Goal: Task Accomplishment & Management: Use online tool/utility

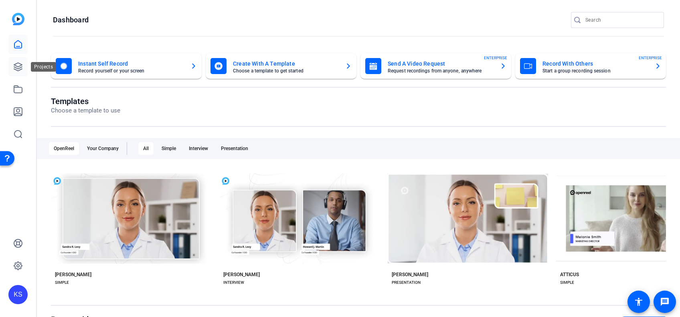
click at [16, 65] on icon at bounding box center [18, 67] width 10 height 10
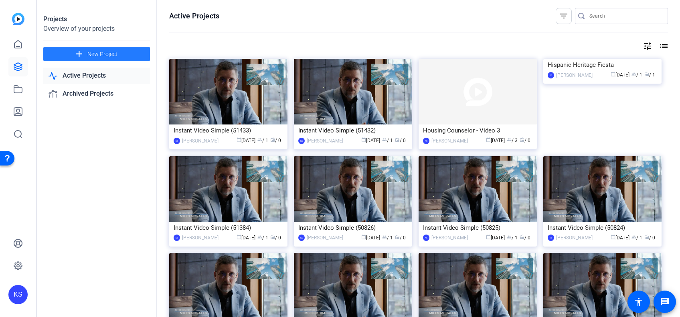
click at [108, 51] on span "New Project" at bounding box center [102, 54] width 30 height 8
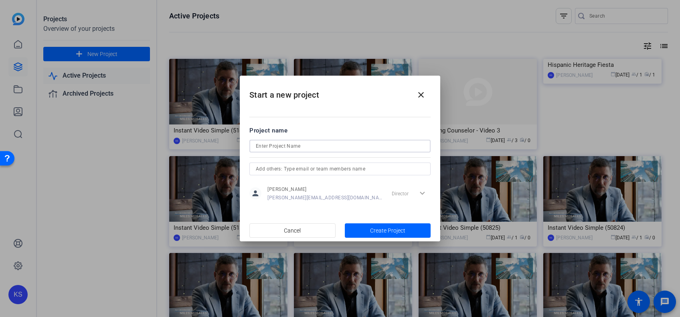
click at [277, 148] on input at bounding box center [340, 146] width 168 height 10
type input "Steve Q4 Videos"
click at [369, 227] on span "button" at bounding box center [388, 230] width 86 height 19
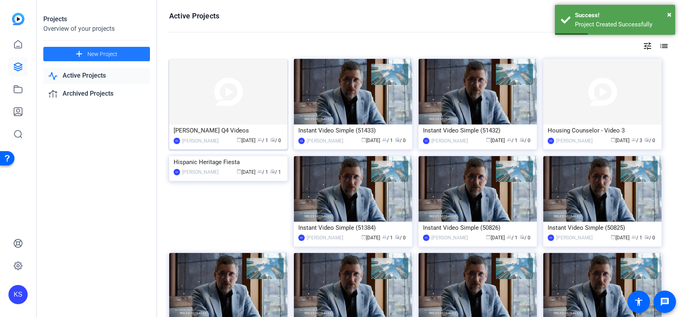
click at [238, 94] on img at bounding box center [228, 92] width 118 height 66
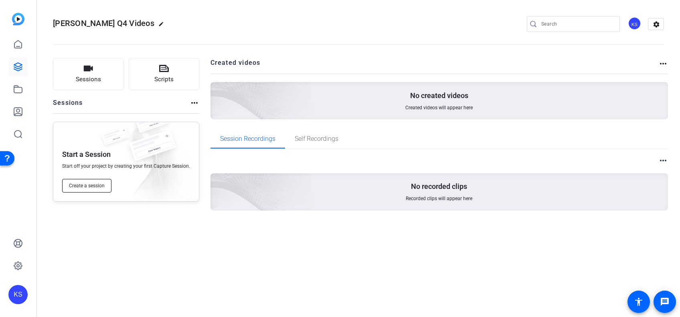
click at [87, 184] on span "Create a session" at bounding box center [87, 186] width 36 height 6
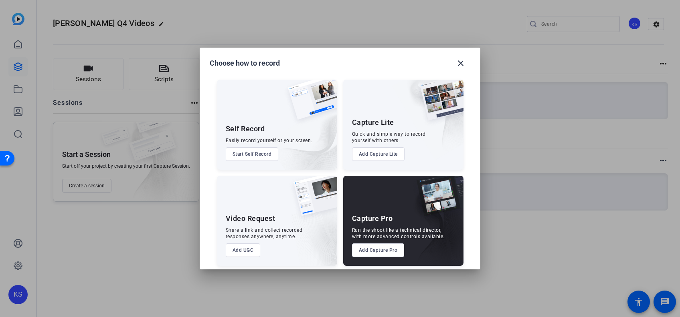
click at [385, 250] on button "Add Capture Pro" at bounding box center [378, 251] width 52 height 14
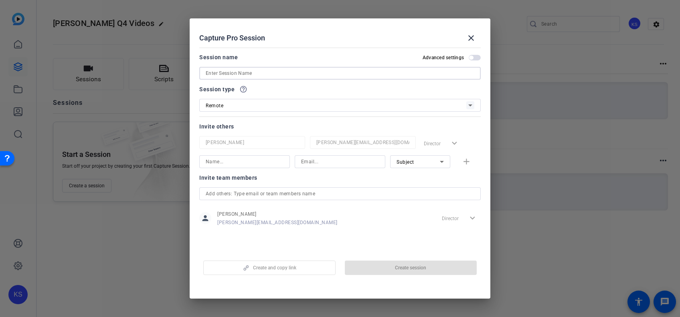
click at [292, 76] on input at bounding box center [340, 74] width 268 height 10
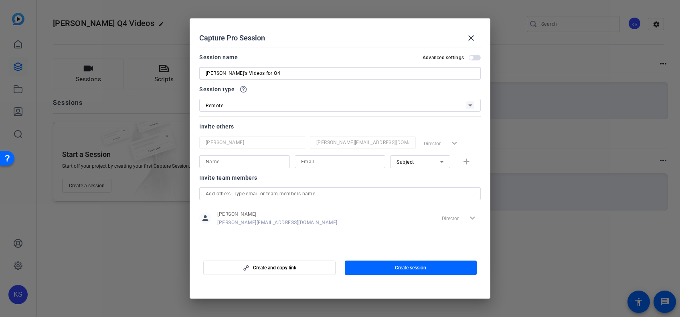
type input "[PERSON_NAME]'s Videos for Q4"
click at [266, 163] on input at bounding box center [245, 162] width 78 height 10
type input "s"
type input "Steve Bugg"
click at [341, 160] on input at bounding box center [340, 162] width 78 height 10
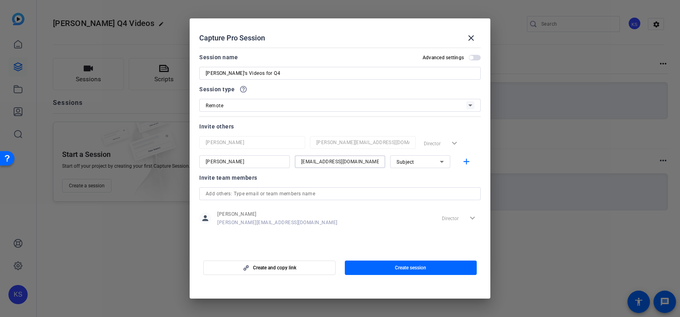
type input "SteveB@glcu.org"
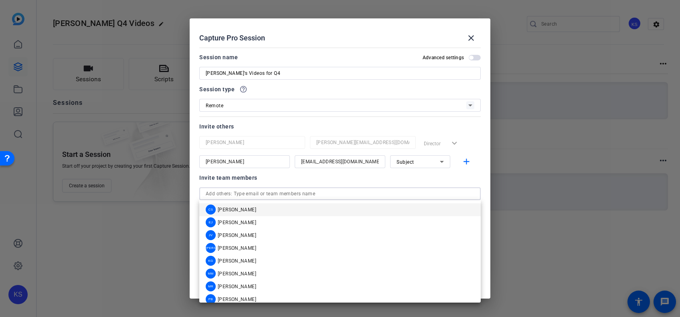
click at [325, 191] on input "text" at bounding box center [340, 194] width 268 height 10
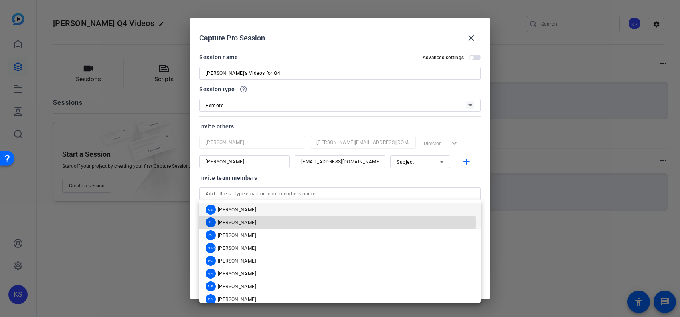
click at [287, 222] on mat-option "EJ Eric J" at bounding box center [339, 222] width 281 height 13
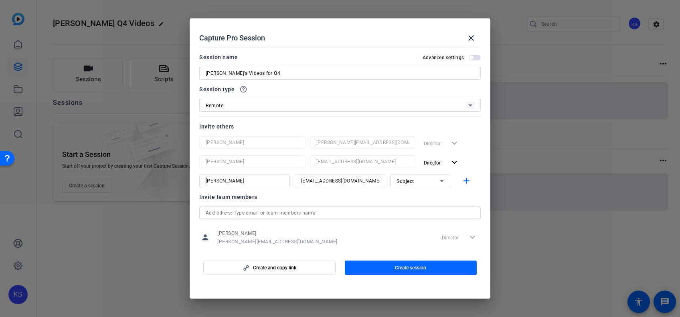
click at [285, 216] on input "text" at bounding box center [340, 213] width 268 height 10
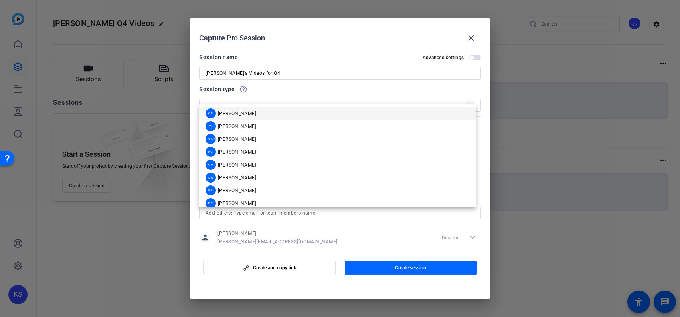
click at [305, 239] on div "person Kathleen Shangraw KathleenS@glcu.org Director expand_more" at bounding box center [339, 238] width 281 height 20
click at [312, 210] on input "text" at bounding box center [340, 213] width 268 height 10
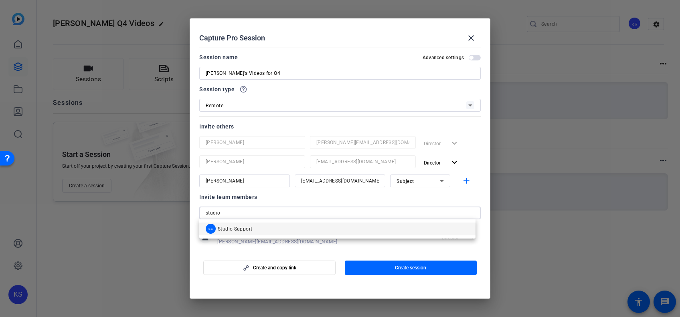
type input "studio"
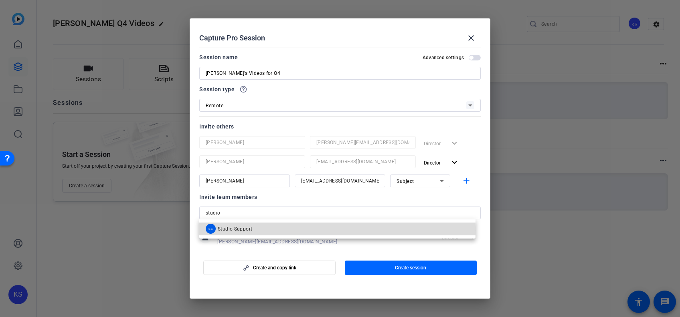
click at [284, 230] on mat-option "SS Studio Support" at bounding box center [337, 229] width 276 height 13
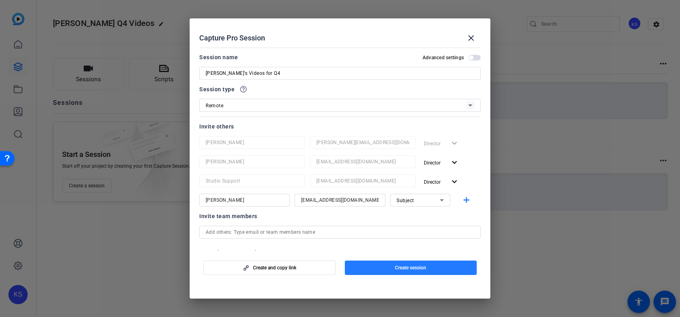
click at [369, 266] on span "button" at bounding box center [411, 267] width 132 height 19
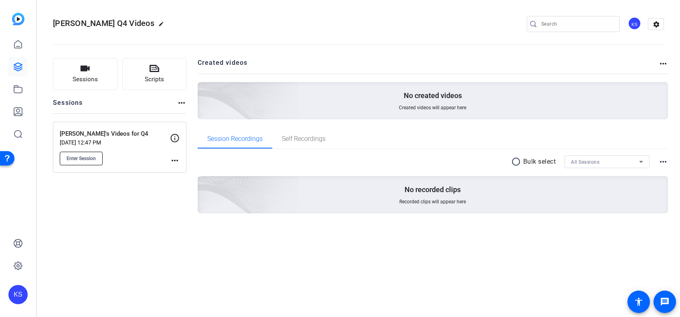
click at [82, 158] on span "Enter Session" at bounding box center [81, 158] width 29 height 6
click at [86, 156] on span "Enter Session" at bounding box center [81, 158] width 29 height 6
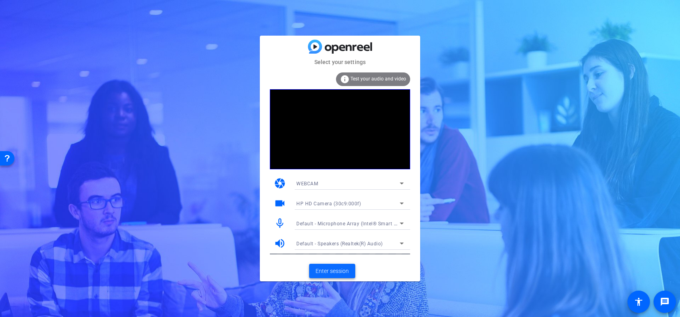
click at [329, 269] on span "Enter session" at bounding box center [331, 271] width 33 height 8
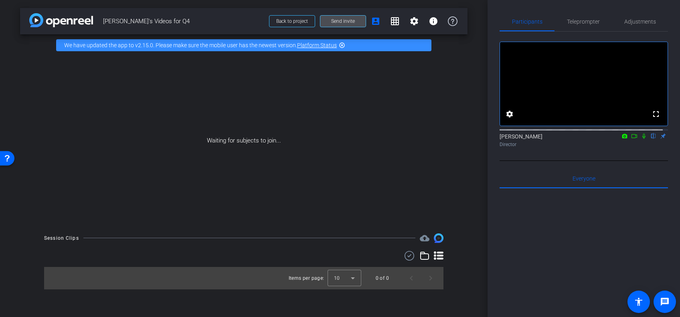
click at [346, 20] on span "Send invite" at bounding box center [343, 21] width 24 height 6
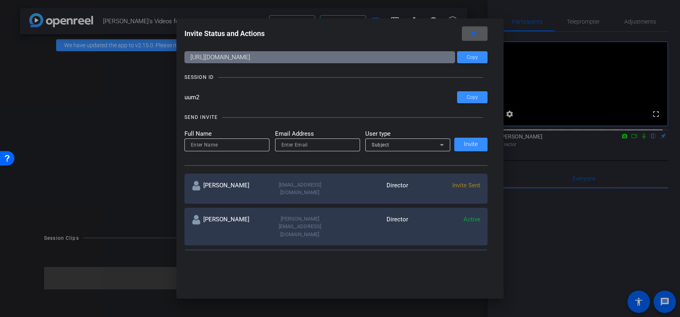
scroll to position [22, 0]
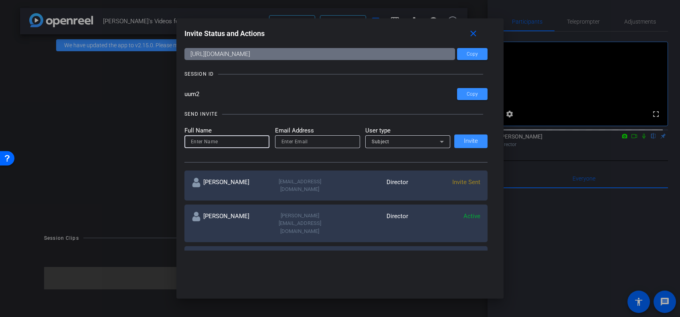
click at [254, 143] on input at bounding box center [227, 142] width 72 height 10
type input "Steve Bugg"
click at [296, 139] on input "email" at bounding box center [317, 142] width 72 height 10
type input "SteveB@glcu.org"
click at [464, 141] on span "Invite" at bounding box center [471, 141] width 14 height 6
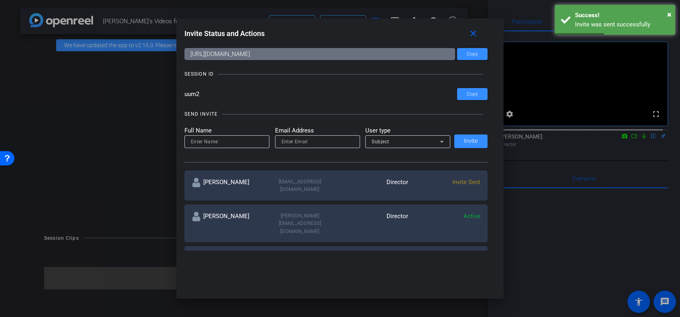
scroll to position [0, 0]
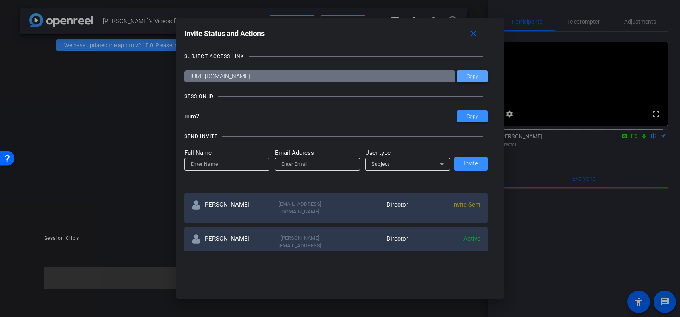
click at [469, 76] on span "Copy" at bounding box center [471, 77] width 11 height 6
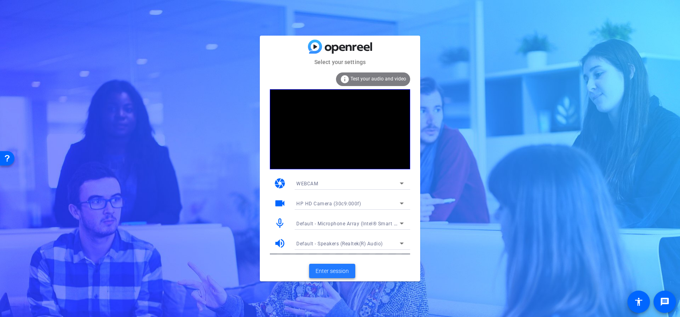
click at [326, 273] on span "Enter session" at bounding box center [331, 271] width 33 height 8
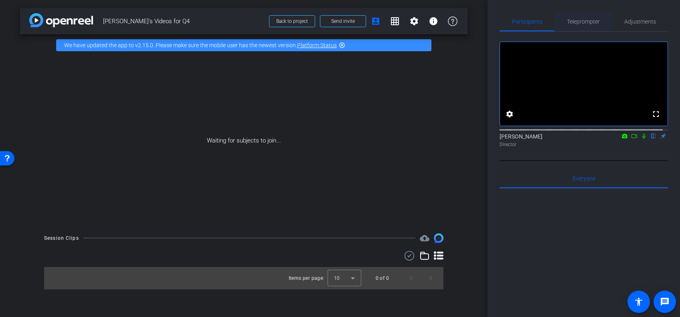
click at [581, 21] on span "Teleprompter" at bounding box center [583, 22] width 33 height 6
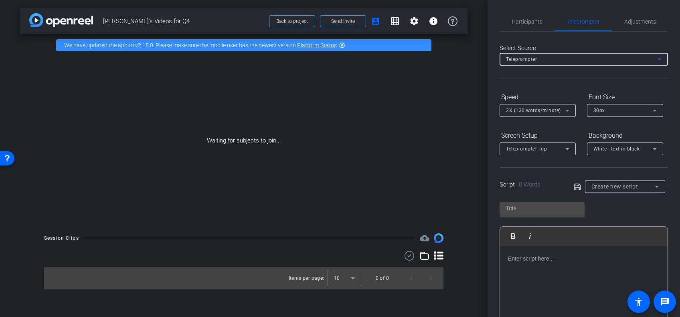
click at [654, 56] on icon at bounding box center [659, 59] width 10 height 10
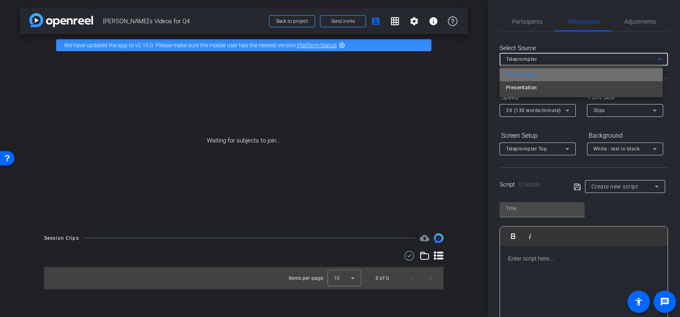
click at [623, 73] on mat-option "Teleprompter" at bounding box center [580, 75] width 163 height 13
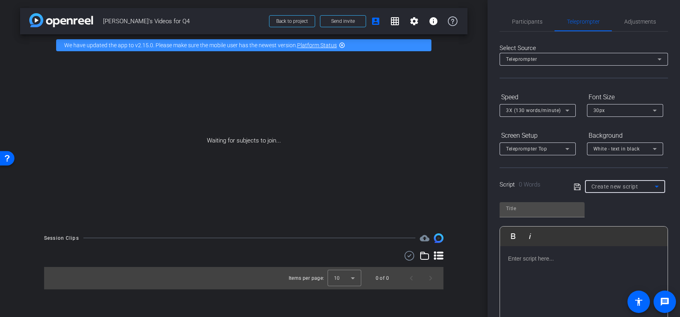
click at [625, 185] on span "Create new script" at bounding box center [614, 186] width 47 height 6
click at [619, 200] on span "Create new script" at bounding box center [610, 203] width 42 height 10
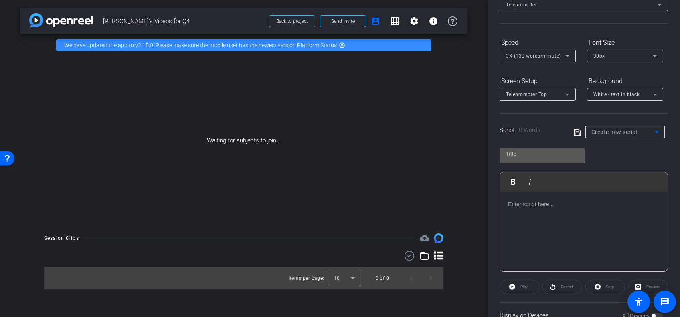
scroll to position [77, 0]
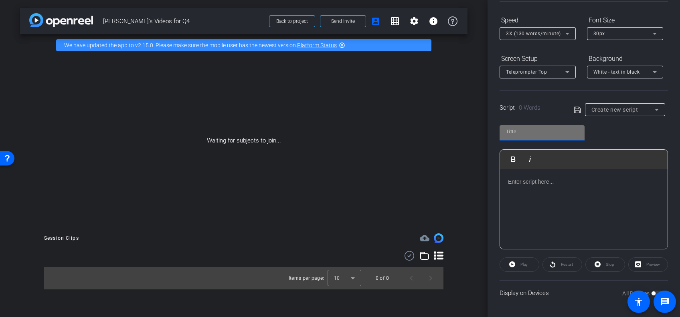
click at [512, 132] on input "text" at bounding box center [542, 132] width 72 height 10
type input "International Credit [DATE]"
click at [530, 180] on p at bounding box center [583, 181] width 151 height 9
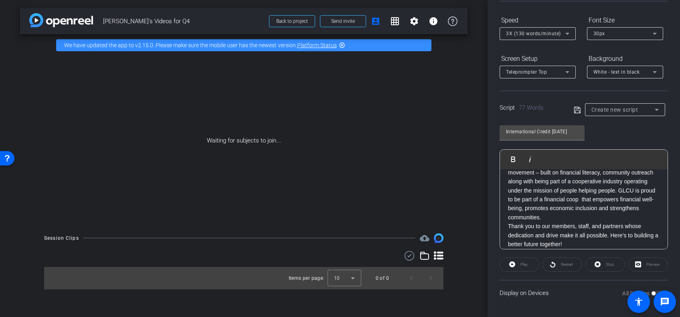
scroll to position [0, 0]
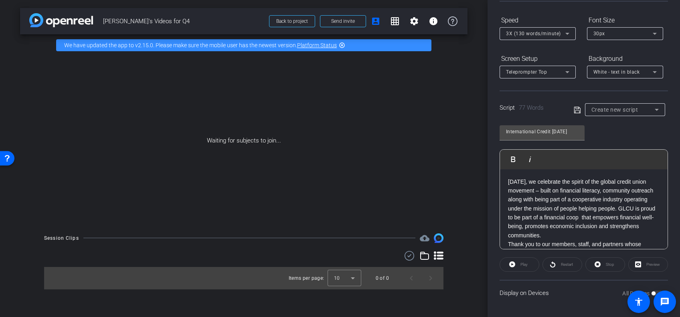
click at [618, 235] on p "[DATE], we celebrate the spirit of the global credit union movement – built on …" at bounding box center [583, 208] width 151 height 63
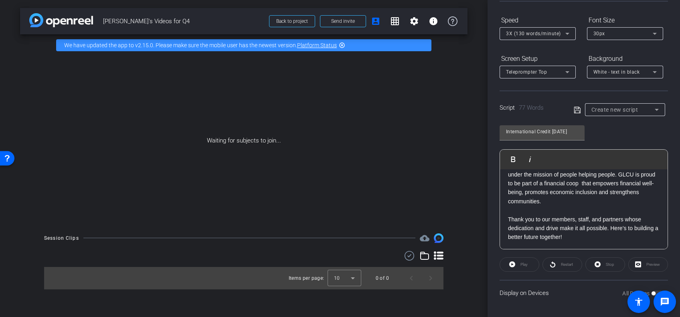
scroll to position [34, 0]
click at [574, 107] on icon at bounding box center [576, 110] width 6 height 6
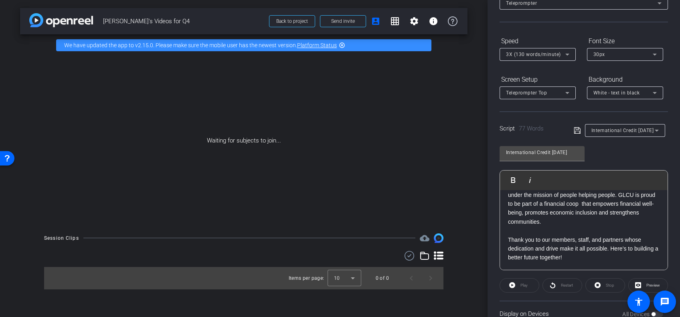
scroll to position [58, 0]
click at [606, 151] on div "International Credit [DATE] Play Play from this location Play Selected Play and…" at bounding box center [583, 203] width 168 height 130
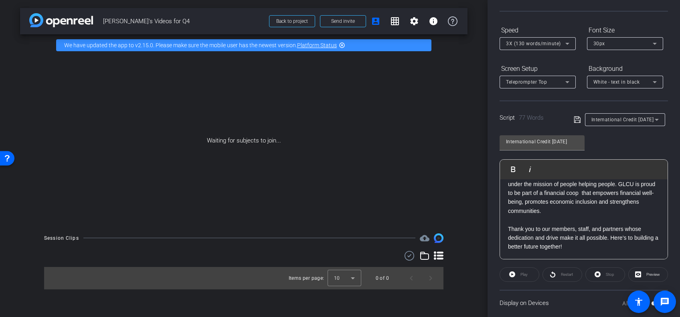
scroll to position [77, 0]
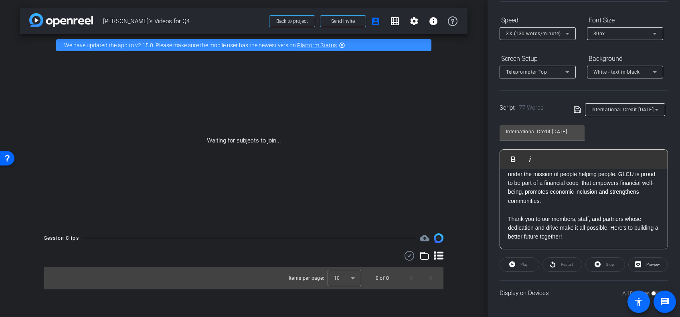
click at [648, 292] on span at bounding box center [638, 302] width 22 height 22
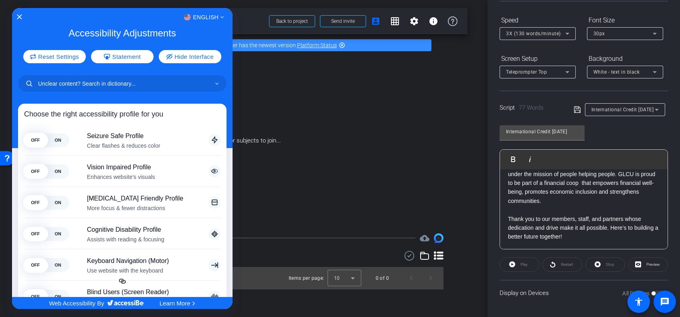
click at [648, 292] on div at bounding box center [340, 158] width 680 height 317
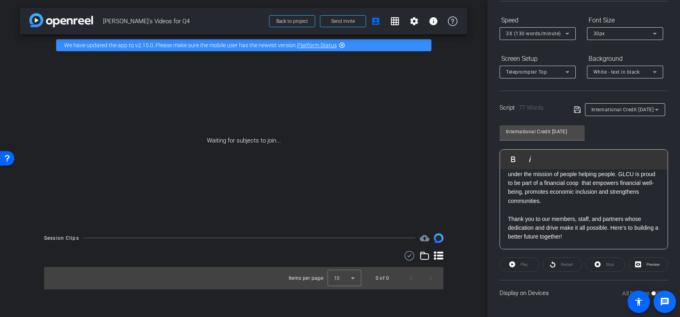
drag, startPoint x: 648, startPoint y: 290, endPoint x: 659, endPoint y: 292, distance: 11.1
click at [659, 292] on openreel-root "menu arrow_forward_ios keyboard_return Close forward_to_inbox Send invite accou…" at bounding box center [340, 158] width 680 height 317
click at [647, 292] on span at bounding box center [638, 301] width 19 height 19
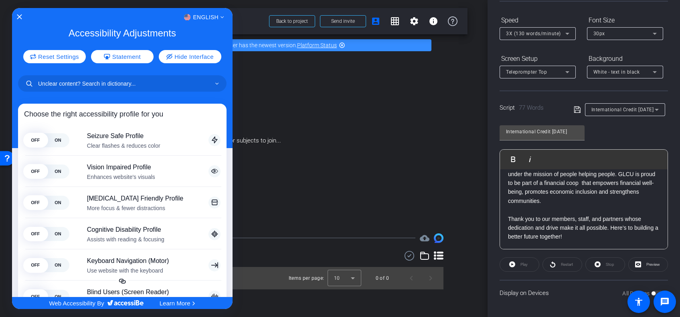
click at [469, 213] on div at bounding box center [340, 158] width 680 height 317
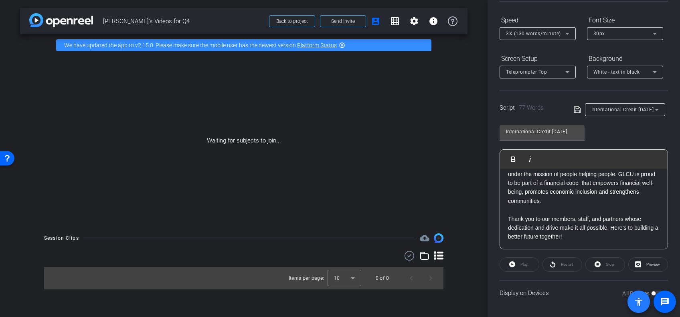
click at [648, 292] on span at bounding box center [638, 302] width 22 height 22
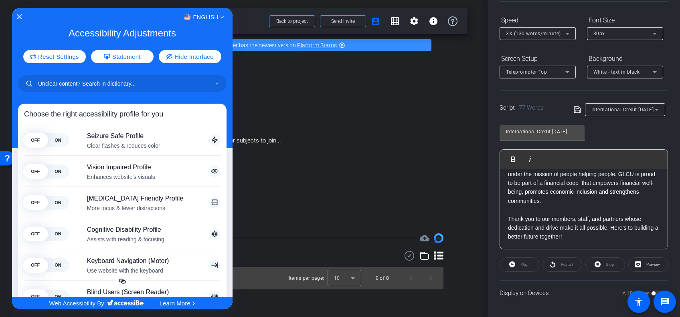
click at [413, 198] on div at bounding box center [340, 158] width 680 height 317
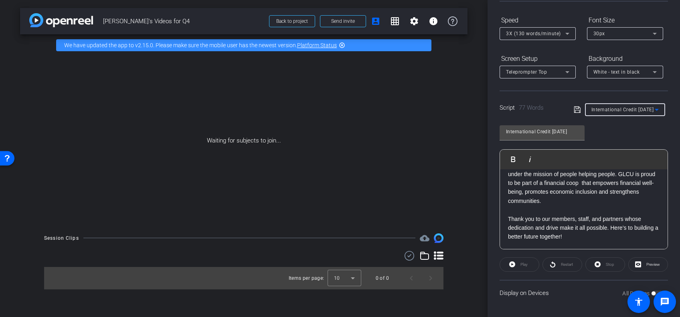
click at [651, 111] on icon at bounding box center [656, 110] width 10 height 10
click at [623, 123] on span "Create new script" at bounding box center [610, 126] width 42 height 10
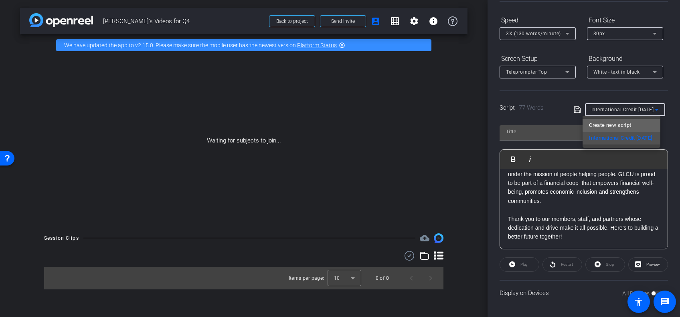
scroll to position [0, 0]
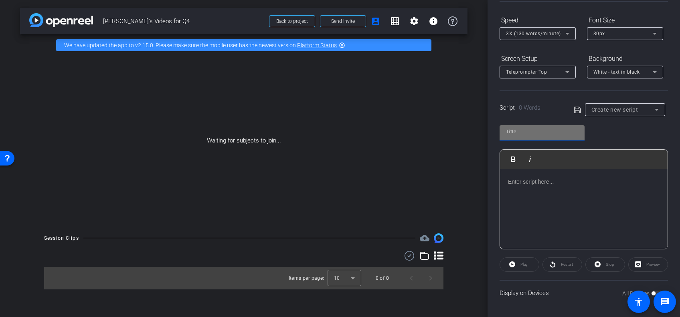
click at [528, 134] on input "text" at bounding box center [542, 132] width 72 height 10
type input "Small Business Month"
click at [529, 180] on p at bounding box center [583, 181] width 151 height 9
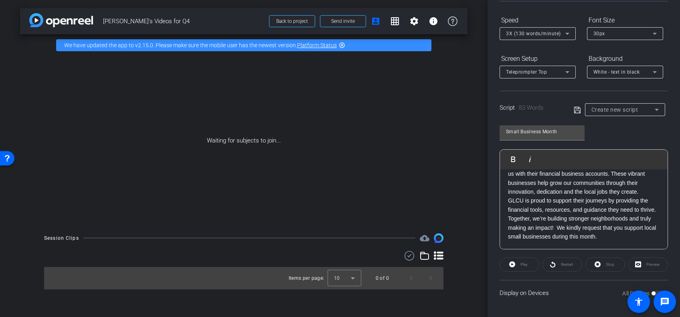
click at [551, 197] on p "As we celebrate Small Business Month, we reflect on the fabric of our local com…" at bounding box center [583, 174] width 151 height 45
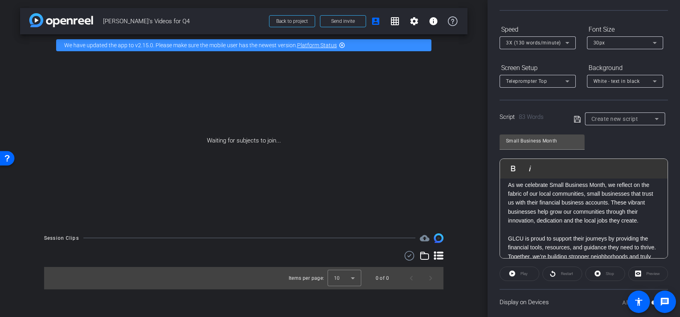
scroll to position [0, 0]
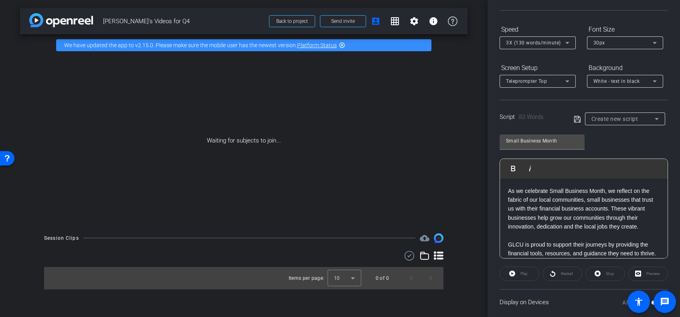
click at [595, 200] on p "As we celebrate Small Business Month, we reflect on the fabric of our local com…" at bounding box center [583, 209] width 151 height 45
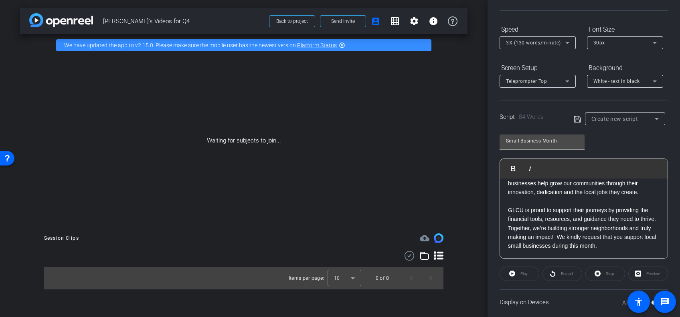
scroll to position [43, 0]
click at [575, 117] on icon at bounding box center [576, 120] width 7 height 10
click at [654, 118] on icon at bounding box center [656, 119] width 4 height 2
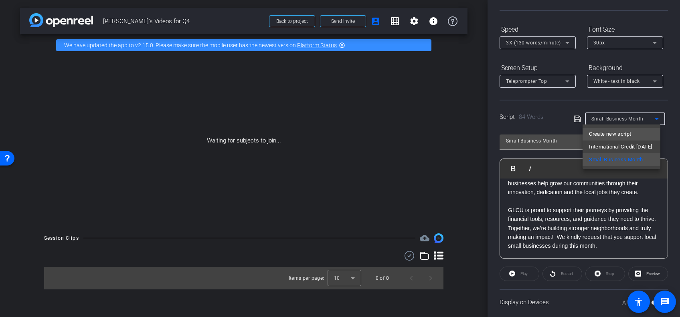
click at [619, 132] on span "Create new script" at bounding box center [610, 134] width 42 height 10
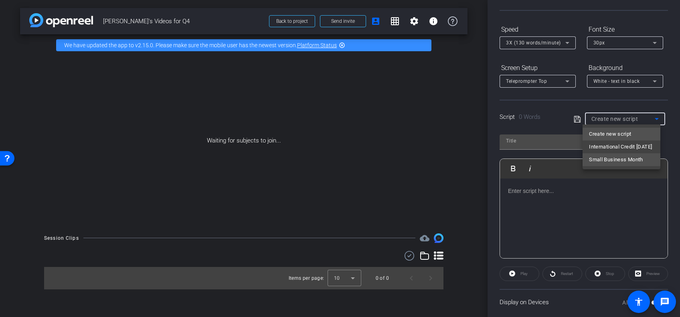
scroll to position [0, 0]
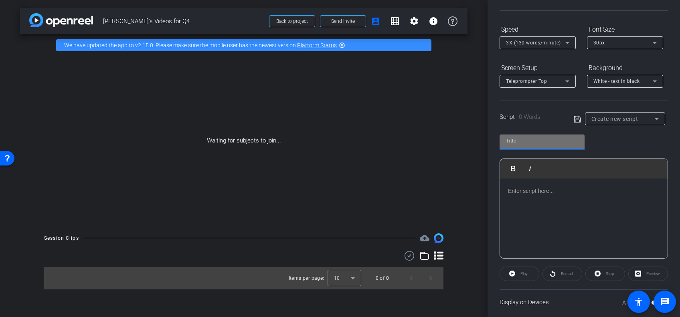
click at [548, 137] on input "text" at bounding box center [542, 141] width 72 height 10
type input "Holiday Message"
click at [520, 192] on p at bounding box center [583, 191] width 151 height 9
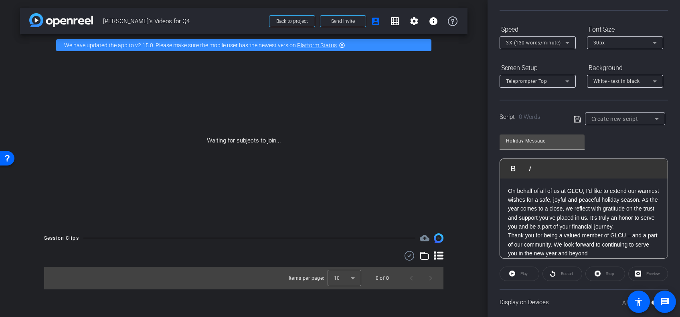
scroll to position [9, 0]
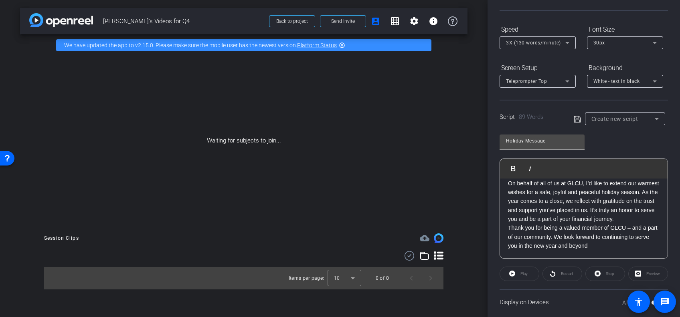
click at [557, 224] on p "On behalf of all of us at GLCU, I’d like to extend our warmest wishes for a saf…" at bounding box center [583, 201] width 151 height 45
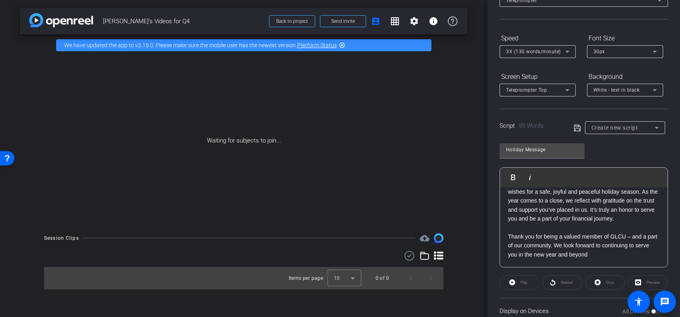
scroll to position [9, 0]
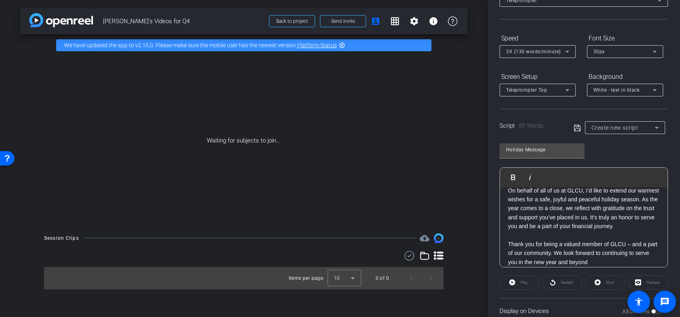
click at [574, 127] on icon at bounding box center [576, 128] width 7 height 10
click at [654, 128] on icon at bounding box center [656, 128] width 4 height 2
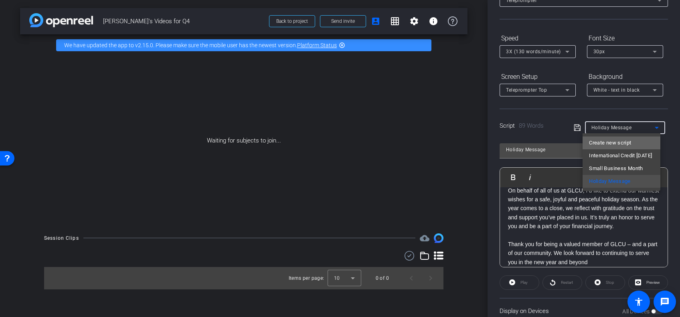
click at [619, 141] on span "Create new script" at bounding box center [610, 143] width 42 height 10
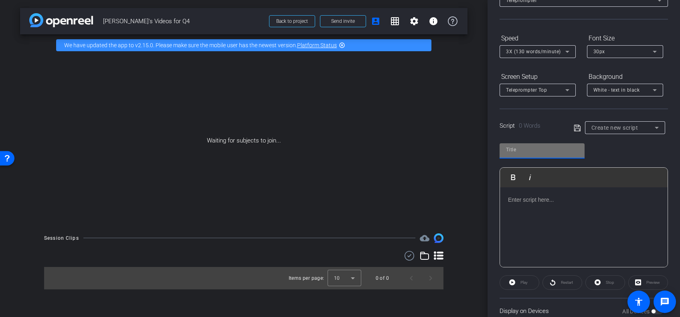
click at [536, 152] on input "text" at bounding box center [542, 150] width 72 height 10
type input "Holiday Shopping"
click at [522, 197] on p at bounding box center [583, 200] width 151 height 9
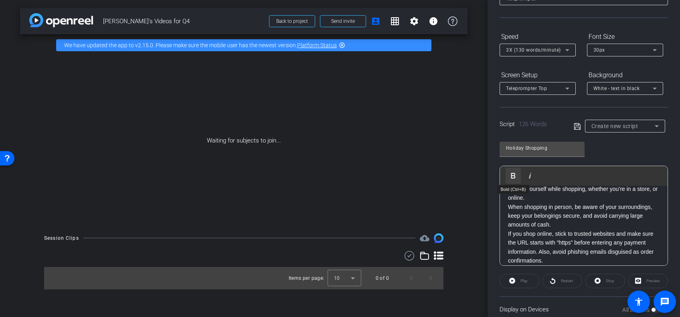
scroll to position [9, 0]
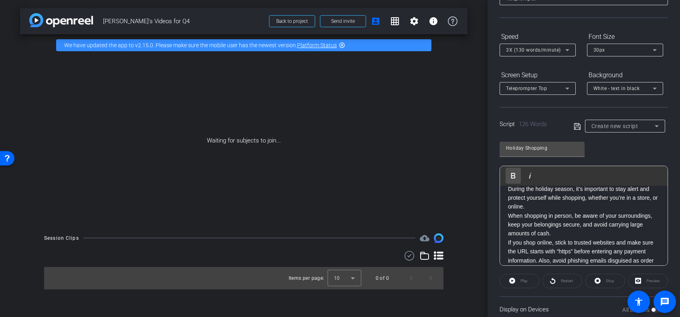
drag, startPoint x: 519, startPoint y: 179, endPoint x: 553, endPoint y: 207, distance: 43.8
click at [553, 207] on div "Play Play from this location Play Selected Play and display the selected text o…" at bounding box center [583, 216] width 168 height 100
click at [553, 207] on p "During the holiday season, it’s important to stay alert and protect yourself wh…" at bounding box center [583, 198] width 151 height 27
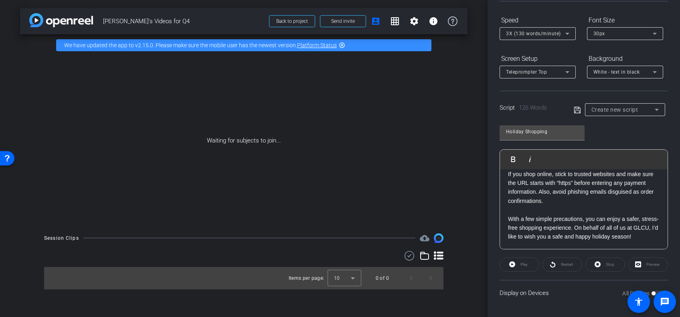
scroll to position [88, 0]
click at [574, 110] on icon at bounding box center [576, 110] width 6 height 6
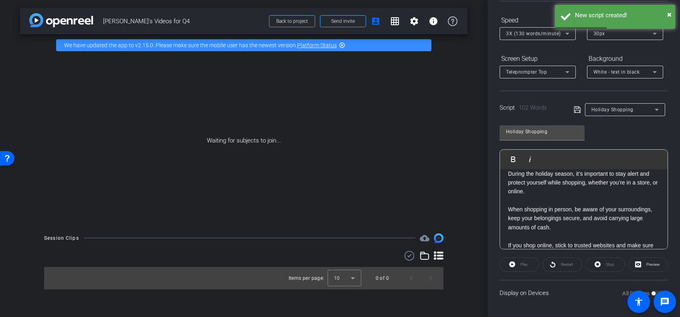
scroll to position [0, 0]
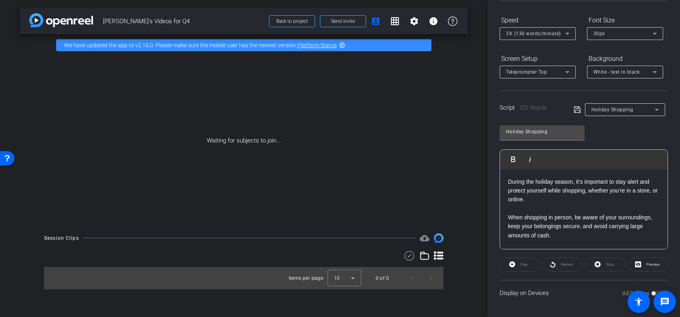
click at [481, 101] on div "arrow_back [PERSON_NAME]'s Videos for Q4 Back to project Send invite account_bo…" at bounding box center [243, 158] width 487 height 317
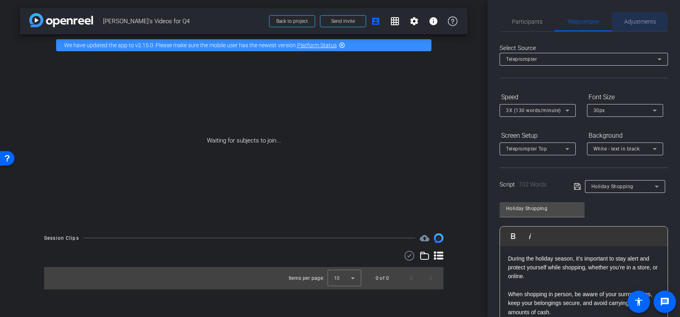
click at [634, 22] on span "Adjustments" at bounding box center [640, 22] width 32 height 6
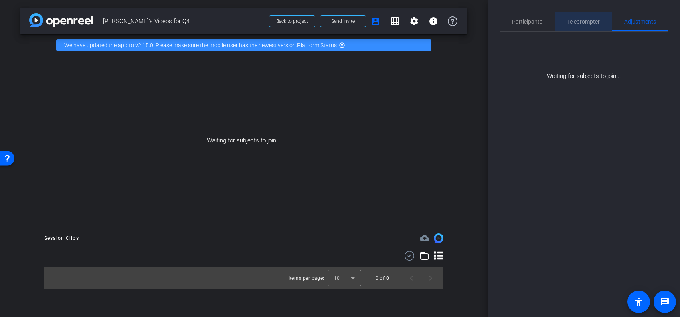
click at [581, 21] on span "Teleprompter" at bounding box center [583, 22] width 33 height 6
